Goal: Obtain resource: Download file/media

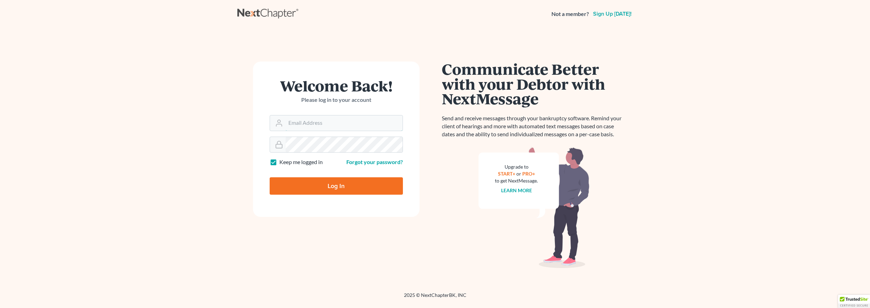
type input "[PERSON_NAME][EMAIL_ADDRESS][DOMAIN_NAME]"
click at [313, 185] on input "Log In" at bounding box center [336, 185] width 133 height 17
type input "Thinking..."
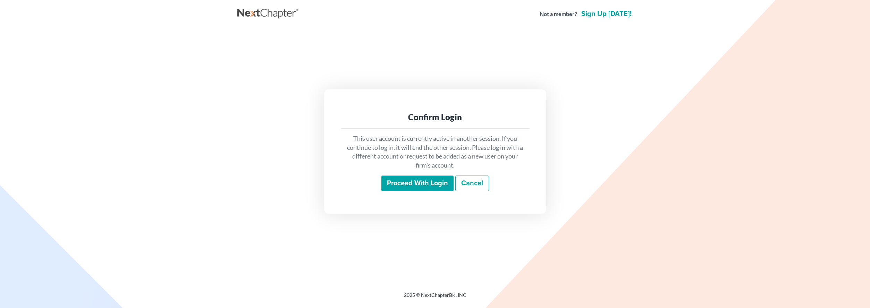
click at [407, 182] on input "Proceed with login" at bounding box center [418, 183] width 72 height 16
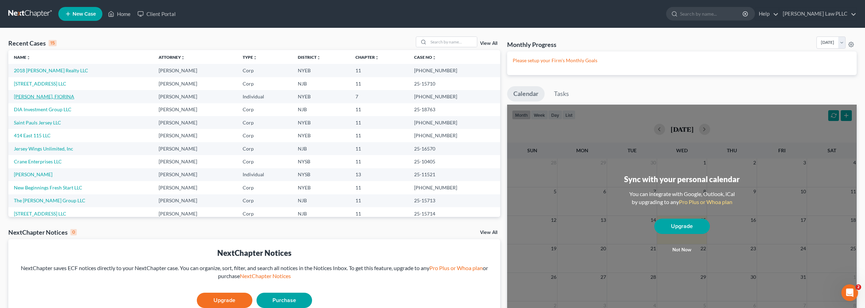
click at [36, 95] on link "[PERSON_NAME], FIORINA" at bounding box center [44, 96] width 60 height 6
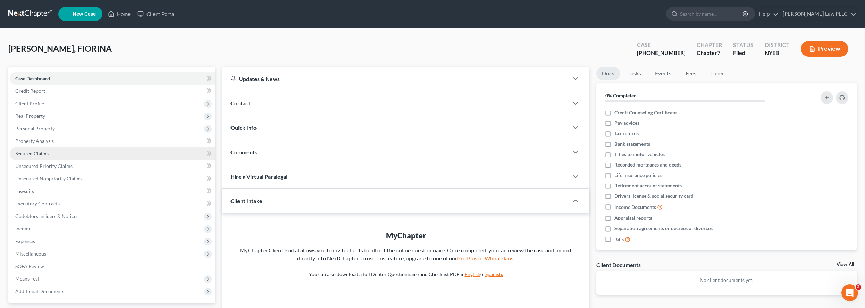
click at [30, 154] on span "Secured Claims" at bounding box center [31, 153] width 33 height 6
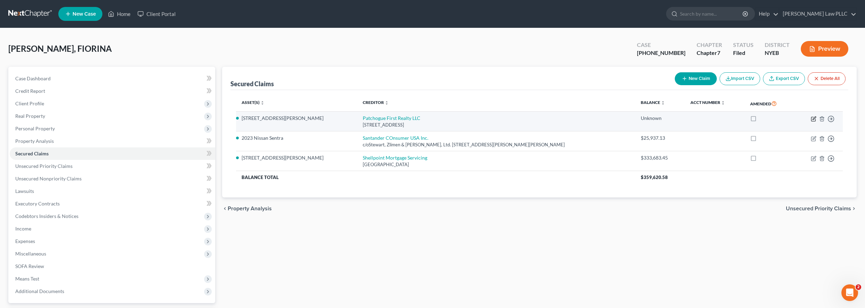
click at [813, 117] on icon "button" at bounding box center [814, 119] width 6 height 6
select select "35"
select select "3"
select select "0"
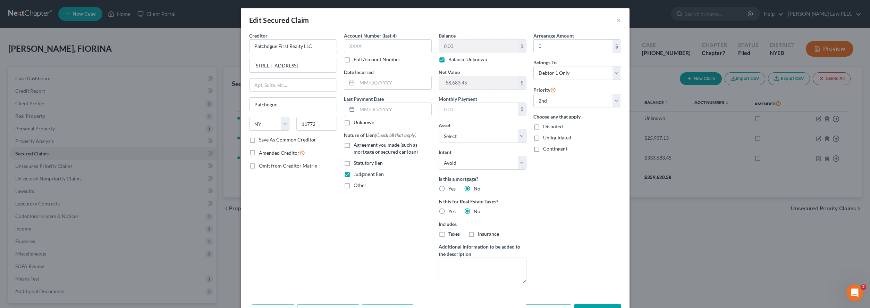
click at [449, 61] on label "Balance Unknown" at bounding box center [468, 59] width 39 height 7
click at [451, 60] on input "Balance Unknown" at bounding box center [453, 58] width 5 height 5
checkbox input "false"
drag, startPoint x: 453, startPoint y: 48, endPoint x: 438, endPoint y: 48, distance: 14.9
click at [439, 48] on input "0.00" at bounding box center [478, 46] width 79 height 13
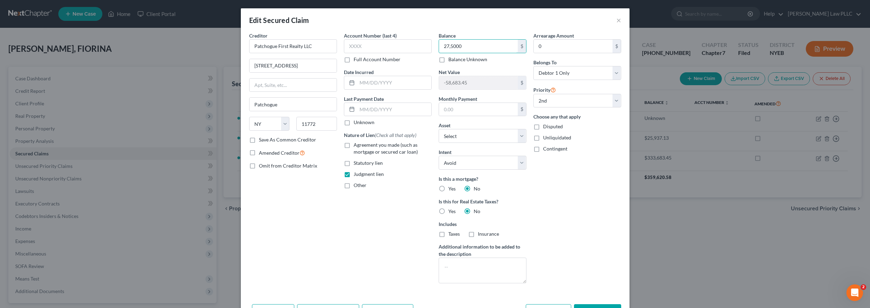
type input "275,000"
click at [383, 239] on div "Account Number (last 4) Full Account Number Date Incurred Last Payment Date Unk…" at bounding box center [388, 160] width 95 height 257
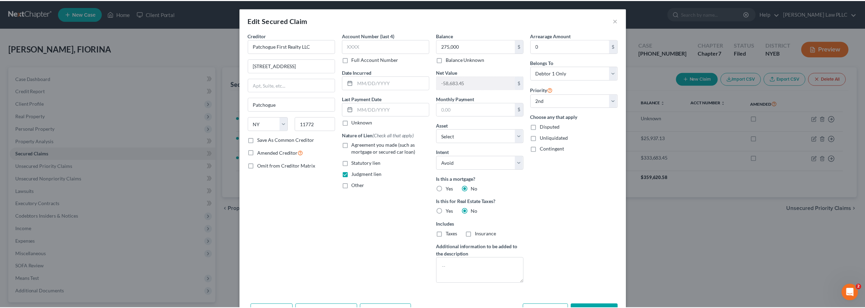
scroll to position [44, 0]
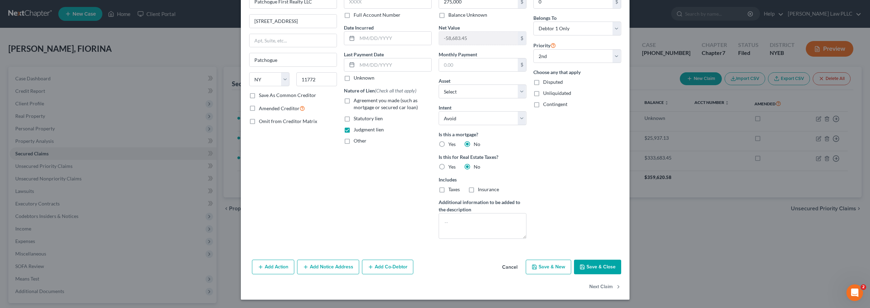
click at [592, 266] on button "Save & Close" at bounding box center [597, 266] width 47 height 15
select select "1"
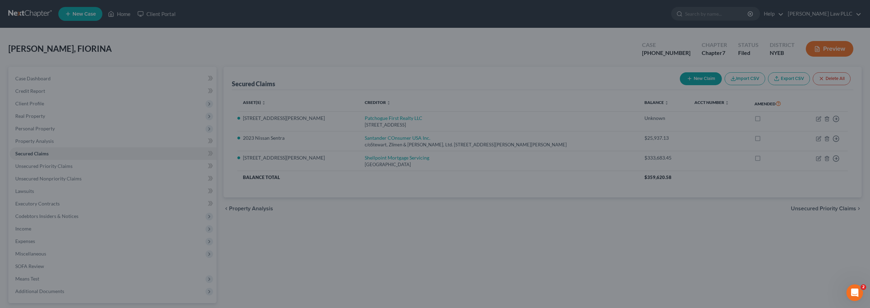
type input "275,000.00"
type input "-333,683.45"
select select "2"
select select "0"
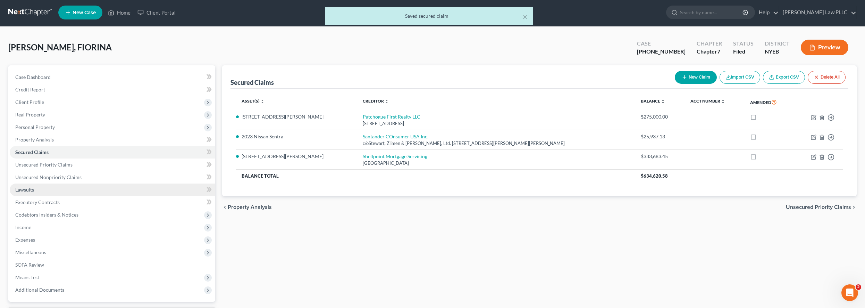
click at [107, 186] on ul "Case Dashboard Payments Invoices Payments Payments Credit Report Client Profile" at bounding box center [113, 183] width 206 height 225
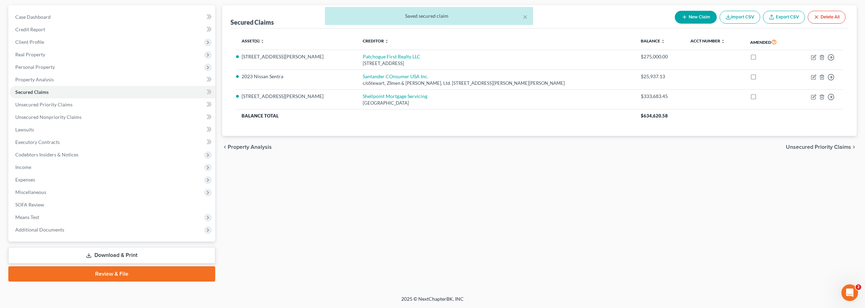
click at [111, 256] on link "Download & Print" at bounding box center [111, 255] width 207 height 16
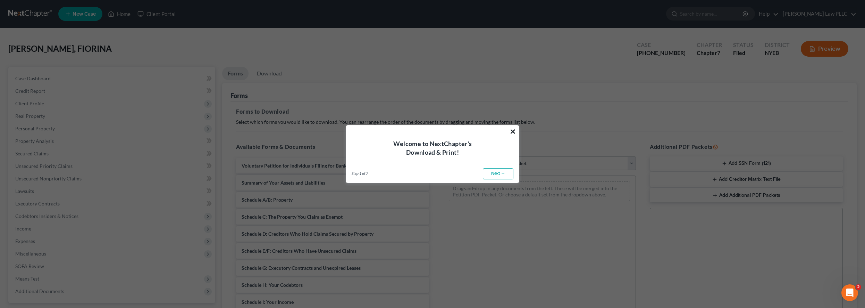
click at [511, 132] on button "×" at bounding box center [513, 131] width 7 height 11
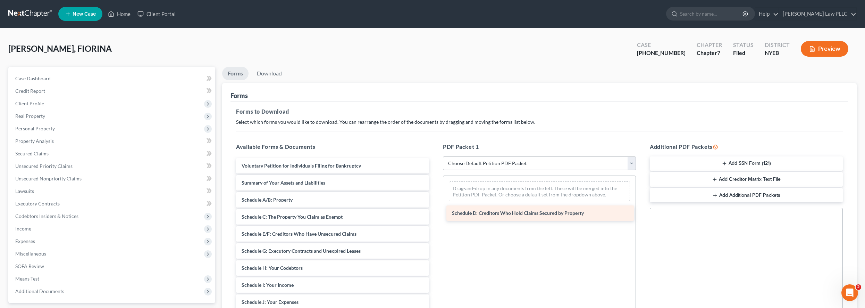
drag, startPoint x: 293, startPoint y: 233, endPoint x: 503, endPoint y: 213, distance: 211.1
click at [435, 213] on div "Schedule D: Creditors Who Hold Claims Secured by Property Voluntary Petition fo…" at bounding box center [333, 301] width 204 height 287
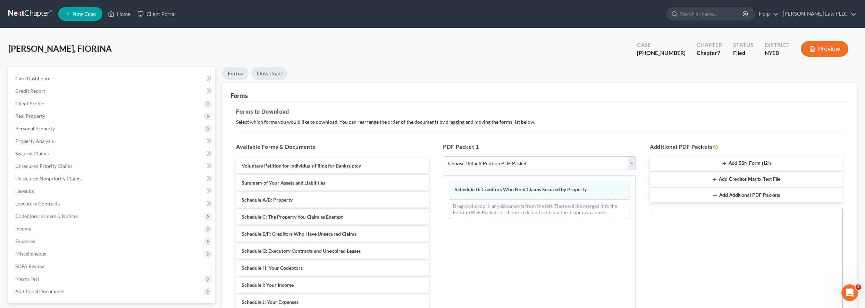
click at [262, 74] on link "Download" at bounding box center [269, 74] width 36 height 14
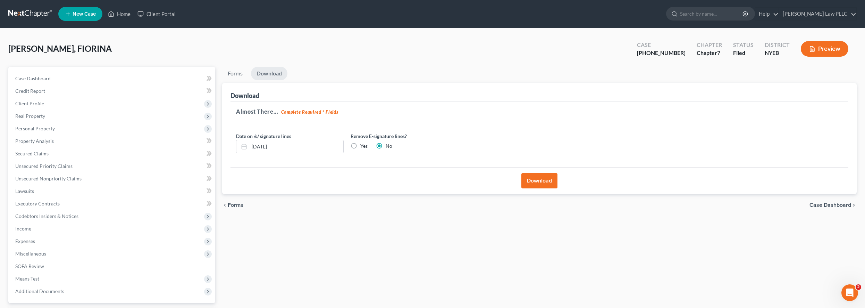
click at [540, 183] on button "Download" at bounding box center [539, 180] width 36 height 15
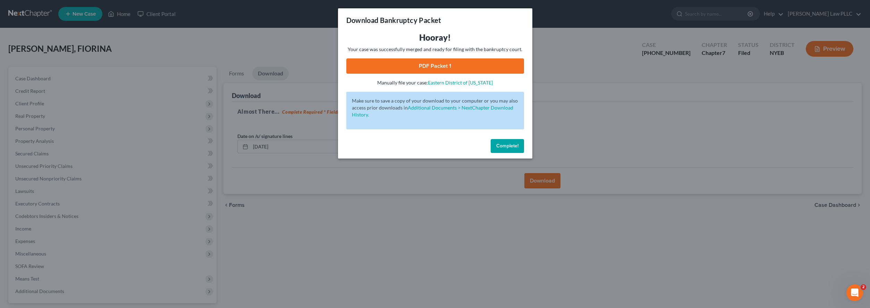
click at [421, 66] on link "PDF Packet 1" at bounding box center [436, 65] width 178 height 15
click at [506, 147] on span "Complete!" at bounding box center [507, 146] width 22 height 6
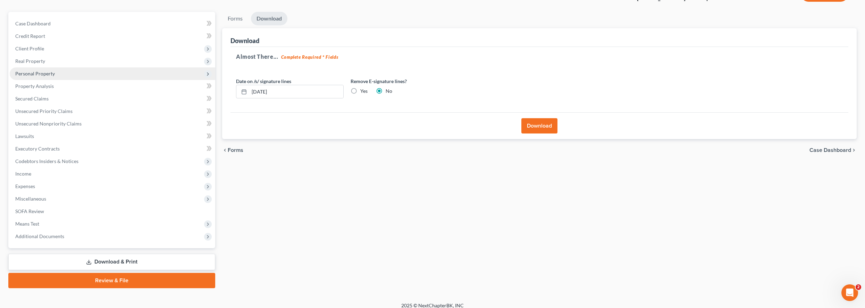
scroll to position [61, 0]
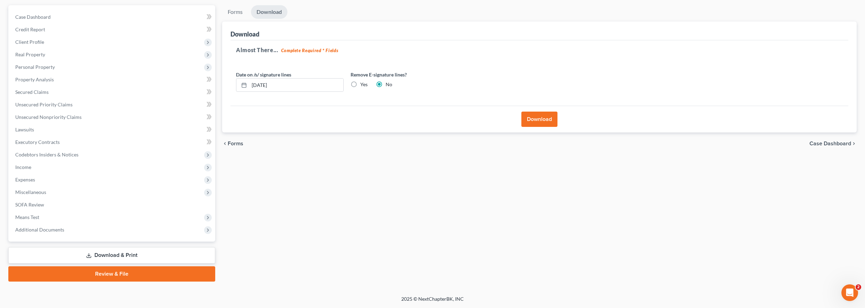
click at [115, 255] on link "Download & Print" at bounding box center [111, 255] width 207 height 16
click at [232, 8] on link "Forms" at bounding box center [235, 12] width 26 height 14
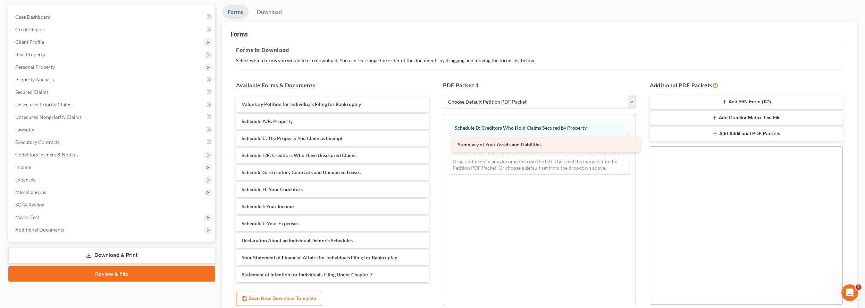
drag, startPoint x: 284, startPoint y: 122, endPoint x: 500, endPoint y: 145, distance: 217.2
click at [435, 145] on div "Summary of Your Assets and Liabilities Voluntary Petition for Individuals Filin…" at bounding box center [333, 232] width 204 height 270
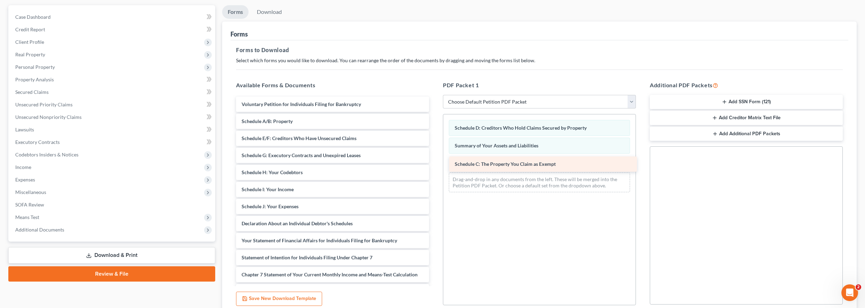
drag, startPoint x: 280, startPoint y: 136, endPoint x: 493, endPoint y: 162, distance: 214.1
click at [435, 162] on div "Schedule C: The Property You Claim as Exempt Voluntary Petition for Individuals…" at bounding box center [333, 223] width 204 height 253
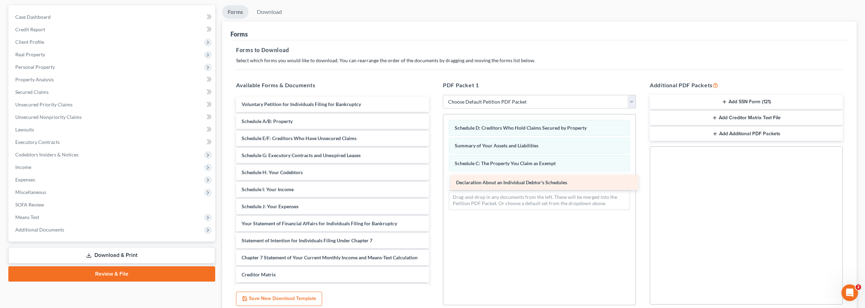
drag, startPoint x: 316, startPoint y: 223, endPoint x: 531, endPoint y: 183, distance: 218.4
click at [435, 183] on div "Declaration About an Individual Debtor's Schedules Voluntary Petition for Indiv…" at bounding box center [333, 215] width 204 height 236
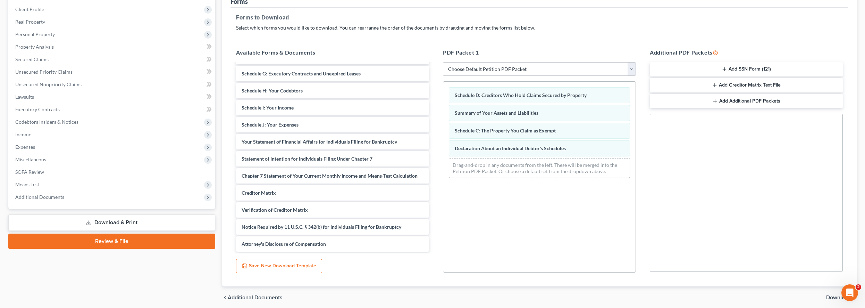
scroll to position [0, 0]
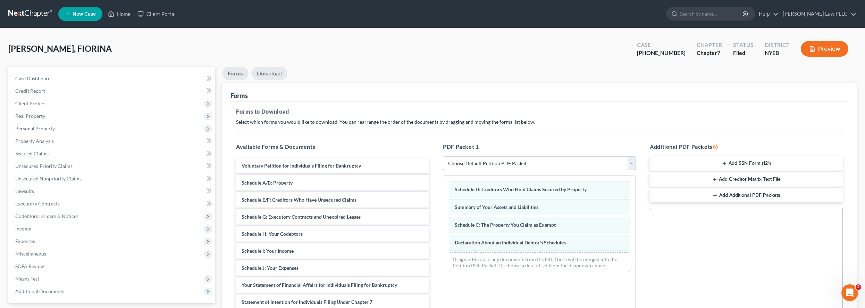
click at [274, 74] on link "Download" at bounding box center [269, 74] width 36 height 14
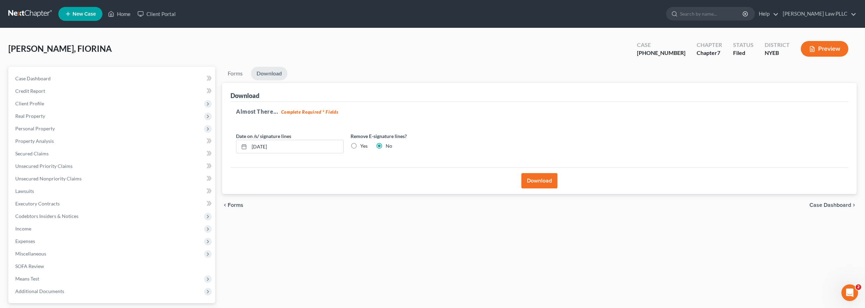
click at [545, 182] on button "Download" at bounding box center [539, 180] width 36 height 15
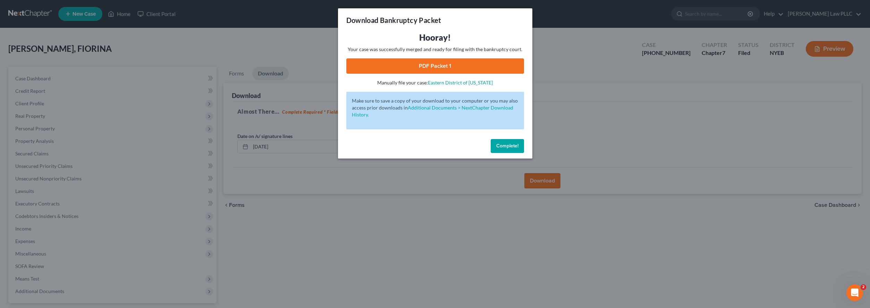
click at [427, 65] on link "PDF Packet 1" at bounding box center [436, 65] width 178 height 15
click at [513, 147] on span "Complete!" at bounding box center [507, 146] width 22 height 6
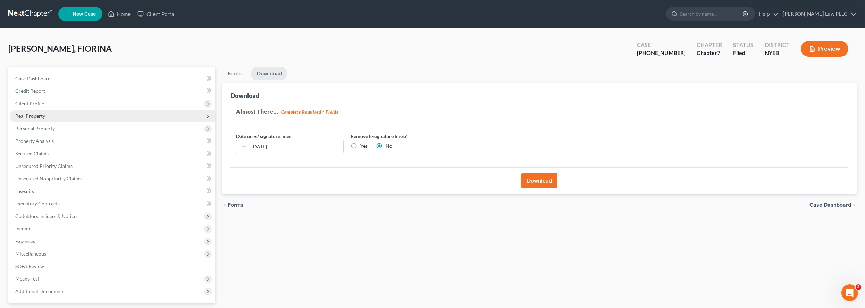
click at [30, 116] on span "Real Property" at bounding box center [30, 116] width 30 height 6
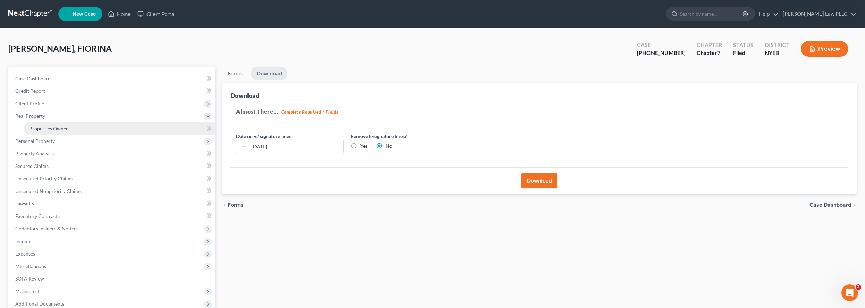
click at [42, 129] on span "Properties Owned" at bounding box center [49, 128] width 40 height 6
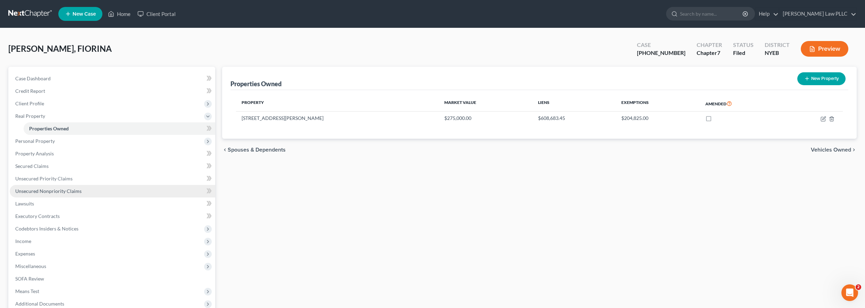
scroll to position [74, 0]
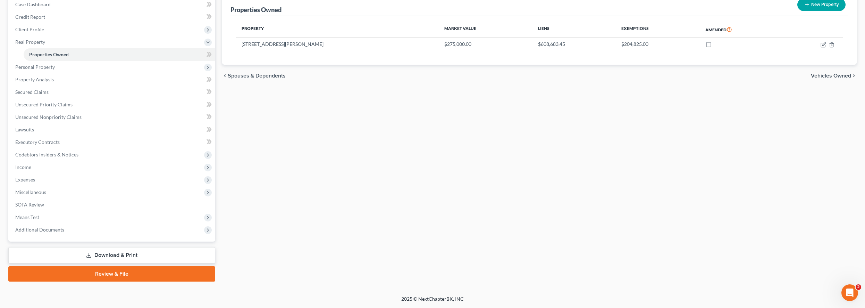
click at [122, 254] on link "Download & Print" at bounding box center [111, 255] width 207 height 16
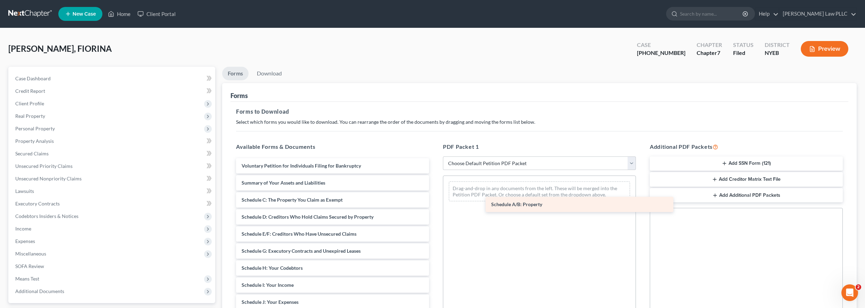
drag, startPoint x: 292, startPoint y: 199, endPoint x: 541, endPoint y: 204, distance: 248.3
click at [435, 204] on div "Schedule A/B: Property Voluntary Petition for Individuals Filing for Bankruptcy…" at bounding box center [333, 301] width 204 height 287
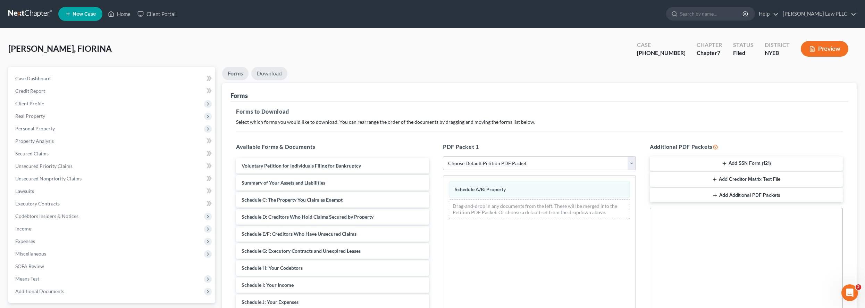
click at [265, 72] on link "Download" at bounding box center [269, 74] width 36 height 14
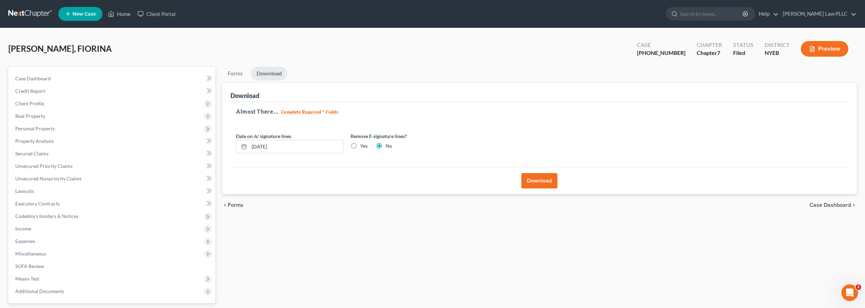
click at [542, 181] on button "Download" at bounding box center [539, 180] width 36 height 15
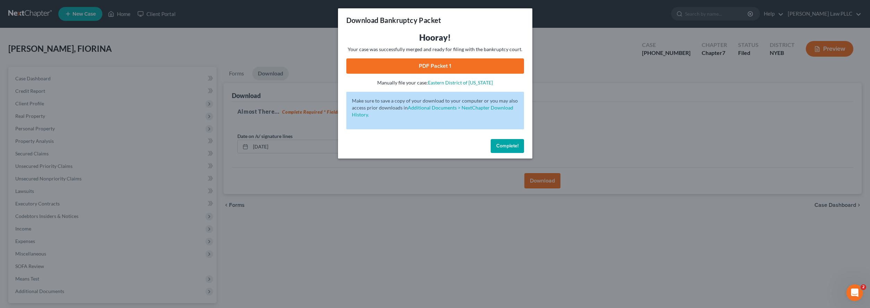
click at [423, 68] on link "PDF Packet 1" at bounding box center [436, 65] width 178 height 15
click at [513, 144] on span "Complete!" at bounding box center [507, 146] width 22 height 6
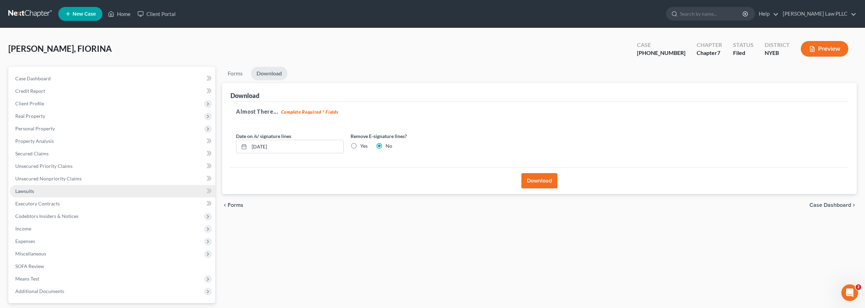
click at [25, 189] on span "Lawsuits" at bounding box center [24, 191] width 19 height 6
